Goal: Task Accomplishment & Management: Use online tool/utility

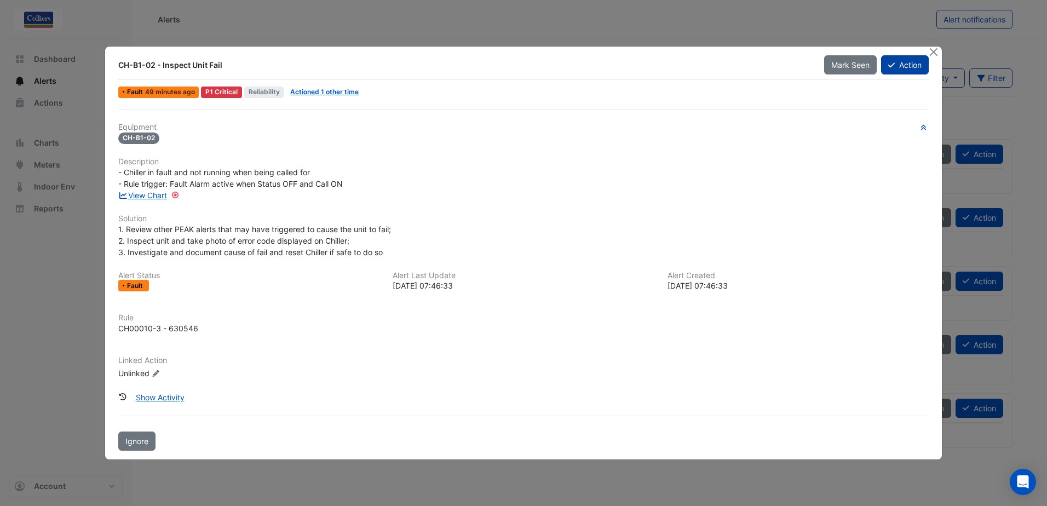
click at [904, 67] on button "Action" at bounding box center [905, 64] width 48 height 19
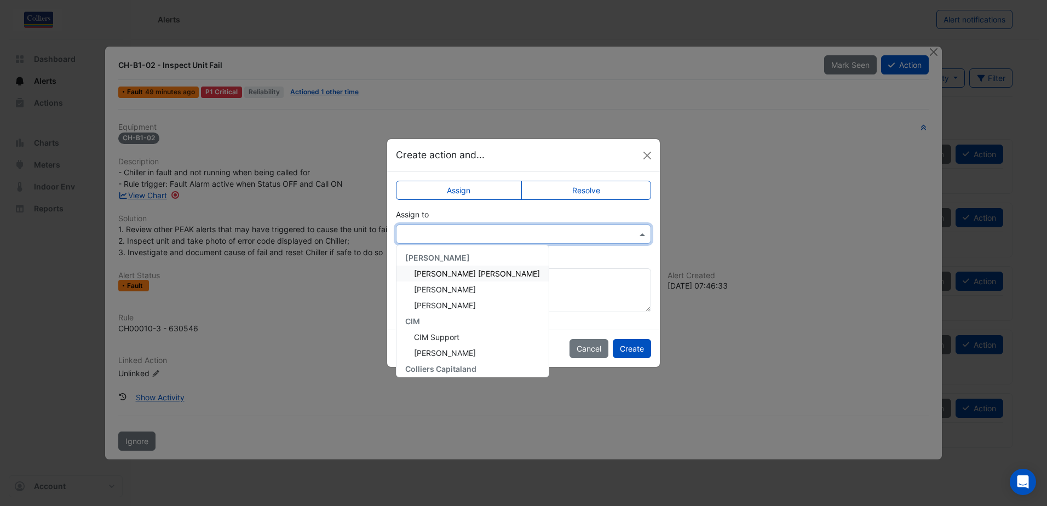
click at [492, 236] on input "text" at bounding box center [512, 234] width 221 height 11
click at [460, 292] on span "[PERSON_NAME]" at bounding box center [445, 289] width 62 height 9
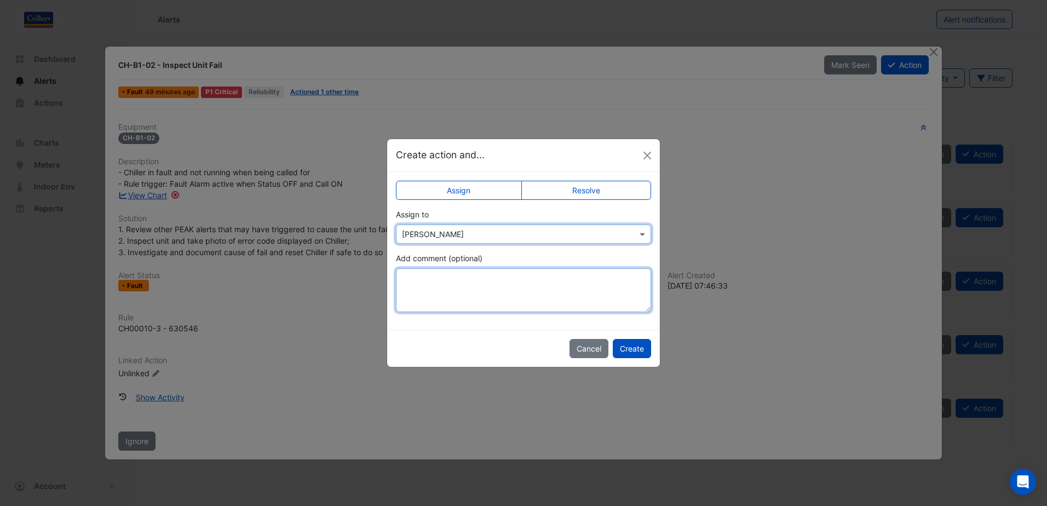
click at [461, 287] on textarea "Add comment (optional)" at bounding box center [523, 290] width 255 height 44
type textarea "**********"
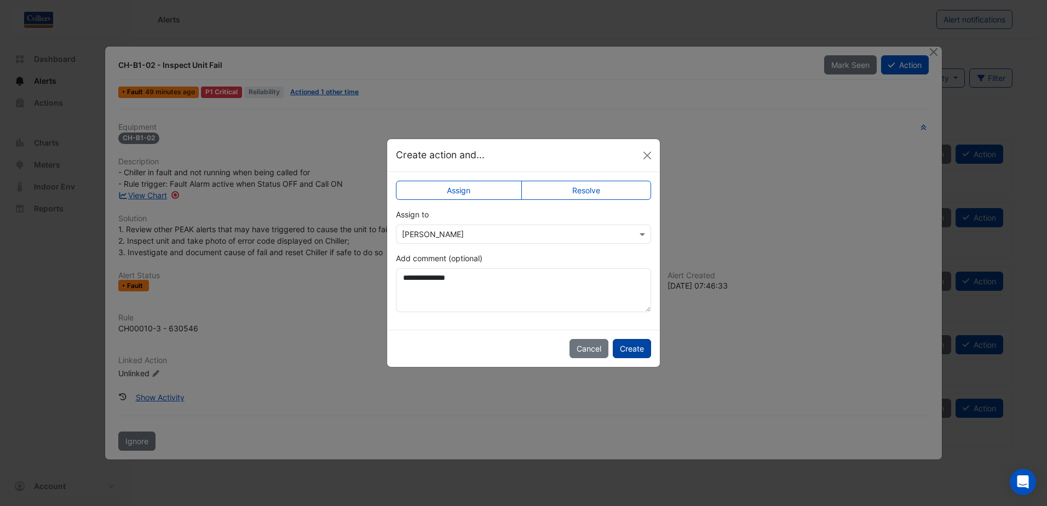
click at [641, 353] on button "Create" at bounding box center [632, 348] width 38 height 19
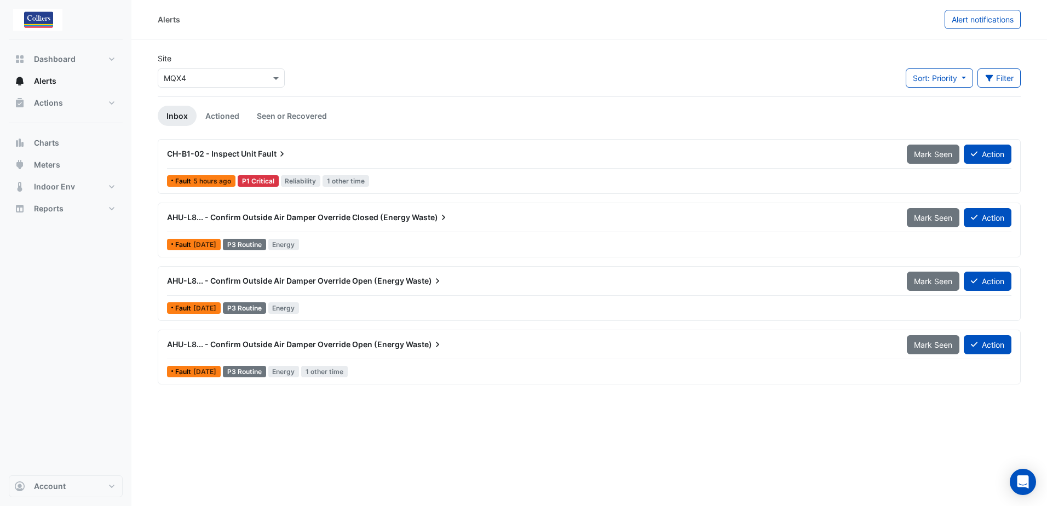
click at [256, 181] on div "P1 Critical" at bounding box center [258, 180] width 41 height 11
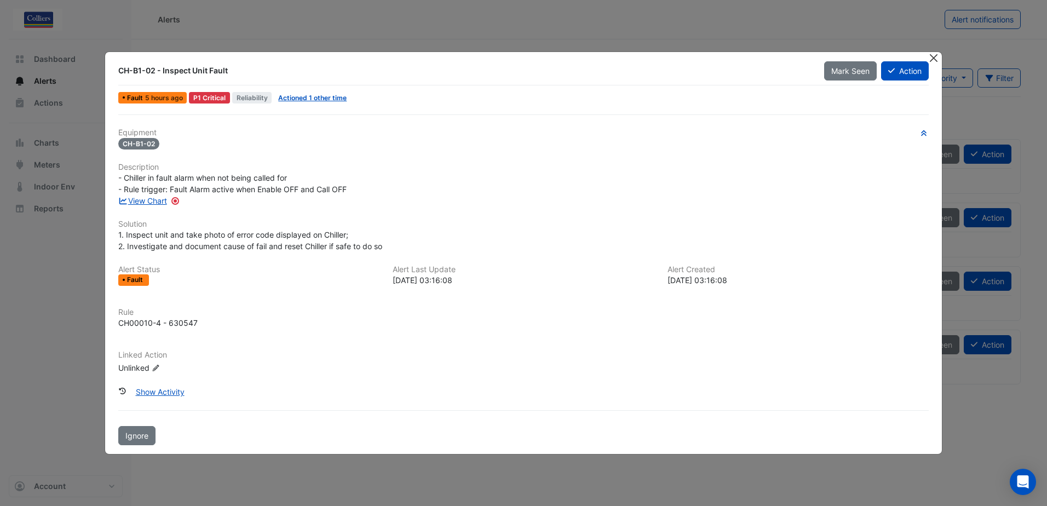
click at [939, 59] on button "Close" at bounding box center [933, 57] width 11 height 11
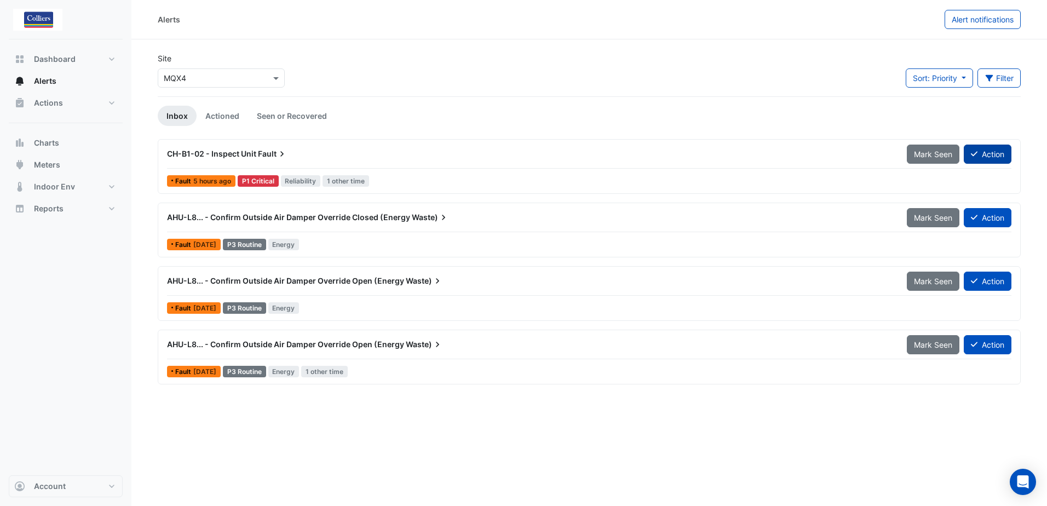
click at [991, 158] on button "Action" at bounding box center [988, 154] width 48 height 19
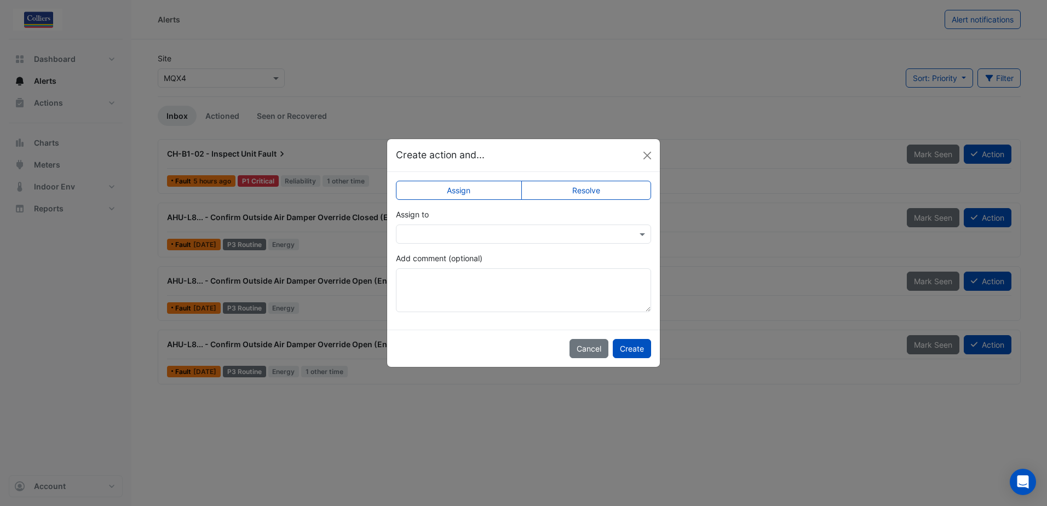
click at [471, 229] on input "text" at bounding box center [512, 234] width 221 height 11
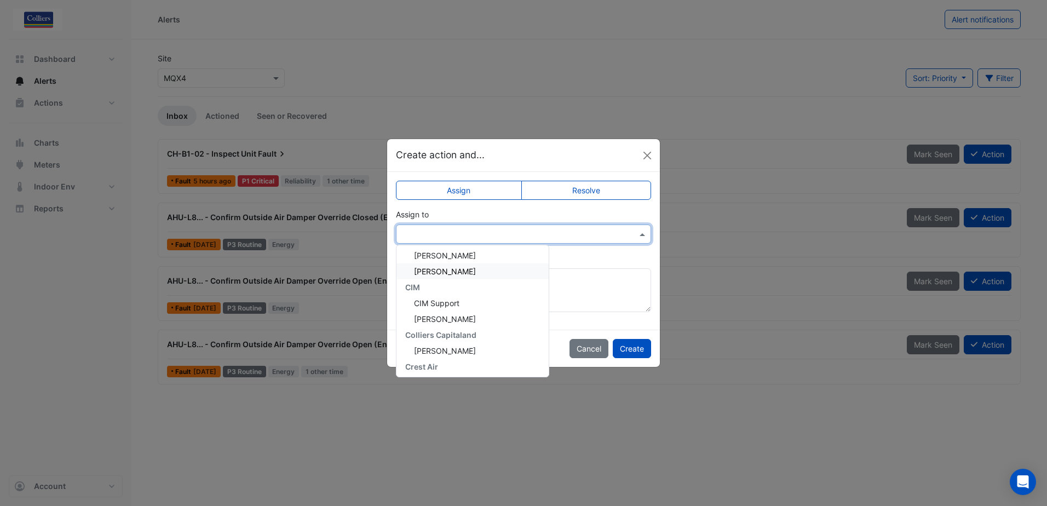
scroll to position [52, 0]
click at [432, 368] on span "[PERSON_NAME] Duck" at bounding box center [455, 364] width 83 height 9
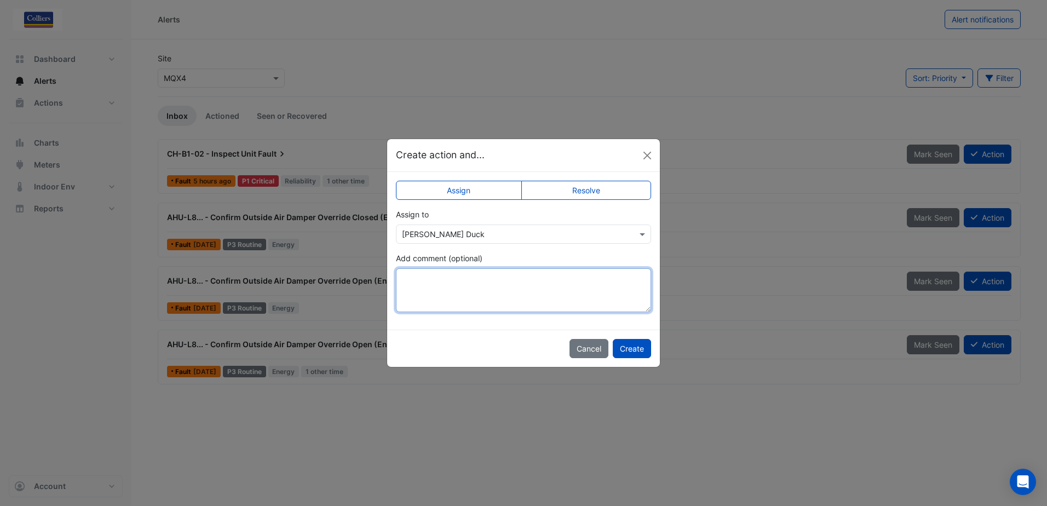
click at [434, 281] on textarea "Add comment (optional)" at bounding box center [523, 290] width 255 height 44
type textarea "**********"
click at [637, 352] on button "Create" at bounding box center [632, 348] width 38 height 19
